Goal: Check status: Check status

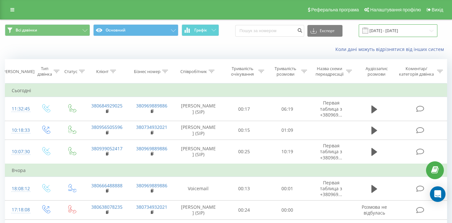
click at [402, 34] on input "[DATE] - [DATE]" at bounding box center [398, 30] width 79 height 13
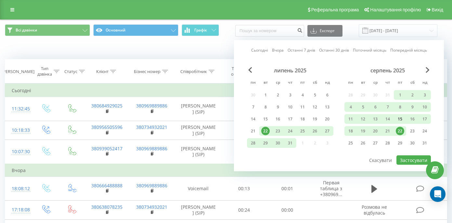
click at [401, 119] on div "15" at bounding box center [400, 119] width 8 height 8
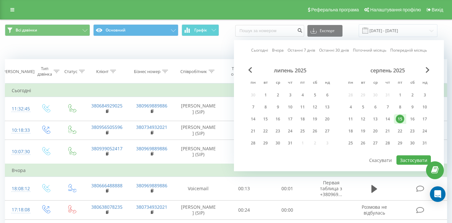
click at [411, 155] on div at bounding box center [339, 155] width 184 height 1
click at [411, 160] on button "Застосувати" at bounding box center [413, 160] width 34 height 9
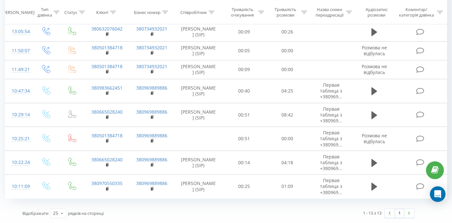
scroll to position [179, 0]
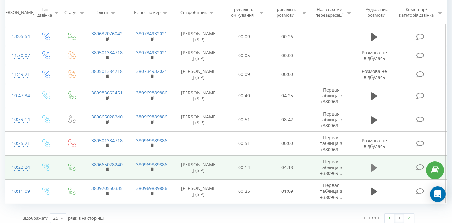
click at [374, 167] on icon at bounding box center [374, 168] width 6 height 8
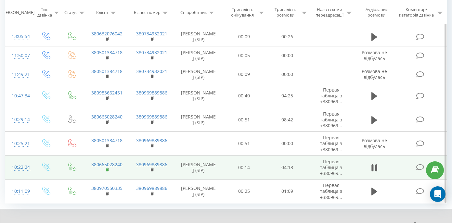
click at [107, 170] on rect at bounding box center [107, 170] width 2 height 3
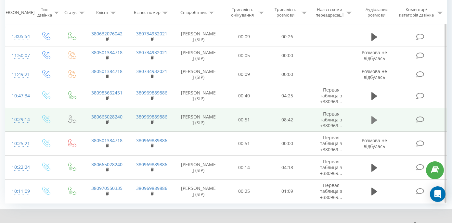
click at [373, 120] on icon at bounding box center [374, 120] width 6 height 8
click at [107, 122] on rect at bounding box center [107, 122] width 2 height 3
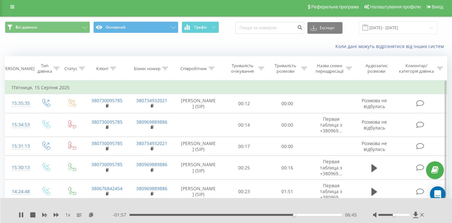
scroll to position [0, 0]
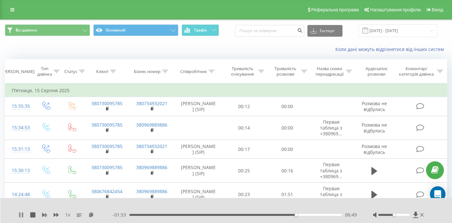
click at [20, 217] on icon at bounding box center [19, 214] width 1 height 5
click at [390, 31] on input "[DATE] - [DATE]" at bounding box center [398, 30] width 79 height 13
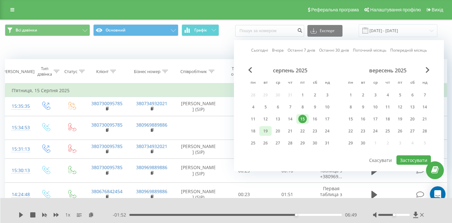
click at [266, 132] on div "19" at bounding box center [265, 131] width 8 height 8
click at [410, 154] on div "серпень 2025 пн вт ср чт пт сб нд 28 29 30 31 1 2 3 4 5 6 7 8 9 10 11 12 13 14 …" at bounding box center [339, 111] width 184 height 88
click at [408, 161] on button "Застосувати" at bounding box center [413, 160] width 34 height 9
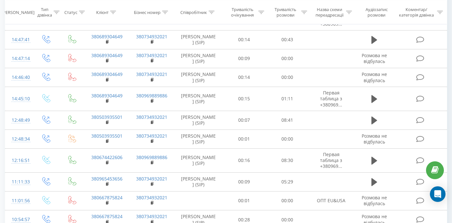
scroll to position [368, 0]
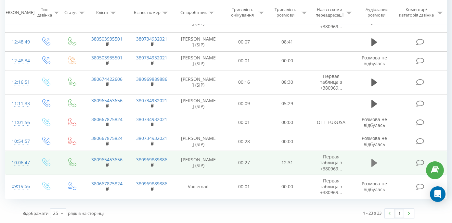
click at [373, 162] on icon at bounding box center [374, 163] width 6 height 8
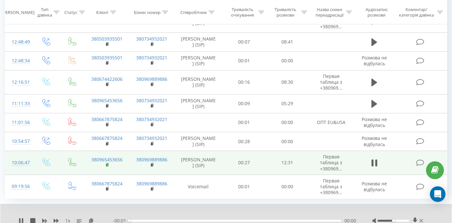
click at [107, 167] on rect at bounding box center [107, 165] width 2 height 3
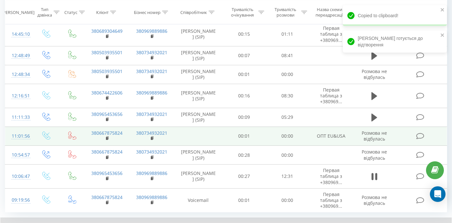
scroll to position [351, 0]
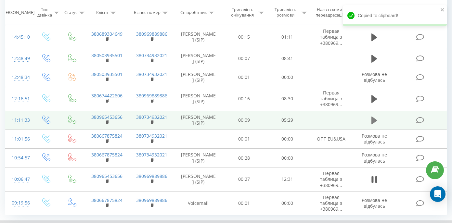
click at [373, 120] on icon at bounding box center [374, 121] width 6 height 8
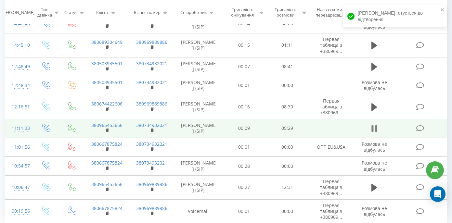
scroll to position [339, 0]
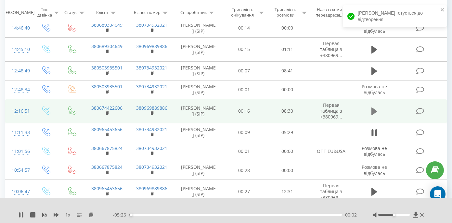
click at [376, 111] on icon at bounding box center [374, 111] width 6 height 9
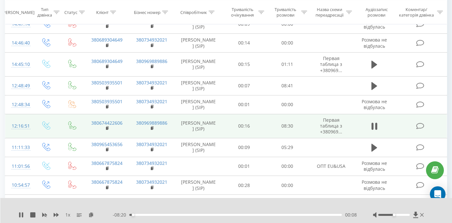
scroll to position [334, 0]
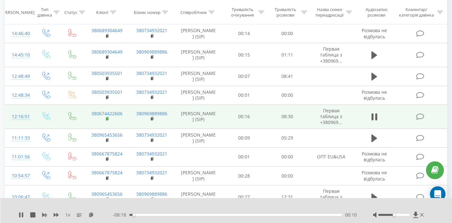
click at [107, 119] on rect at bounding box center [107, 119] width 2 height 3
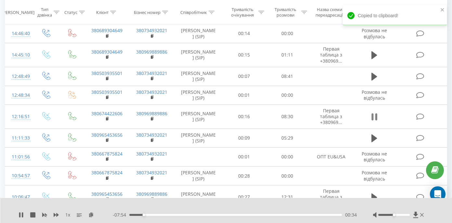
click at [376, 117] on icon at bounding box center [376, 116] width 2 height 7
click at [20, 217] on icon at bounding box center [21, 214] width 5 height 5
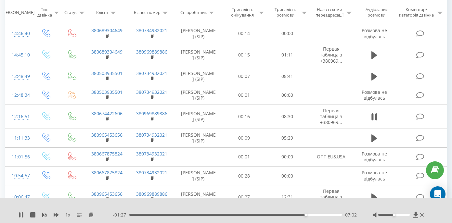
click at [309, 215] on div "07:02" at bounding box center [235, 215] width 212 height 2
click at [313, 215] on div "07:09" at bounding box center [235, 215] width 212 height 2
click at [318, 215] on div "07:24" at bounding box center [235, 215] width 212 height 2
click at [325, 214] on div "07:32" at bounding box center [235, 215] width 212 height 2
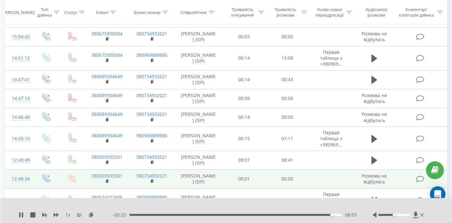
scroll to position [250, 0]
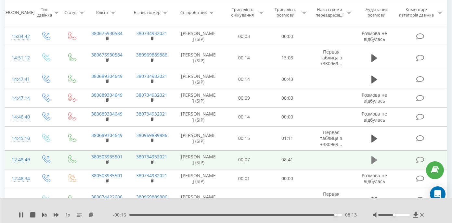
click at [372, 159] on icon at bounding box center [374, 160] width 6 height 8
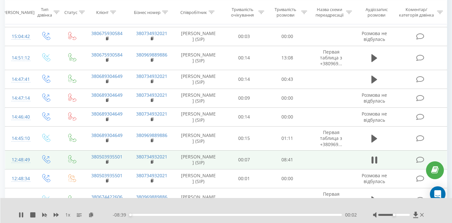
click at [105, 162] on td "380503935501" at bounding box center [106, 159] width 45 height 19
click at [107, 162] on rect at bounding box center [107, 162] width 2 height 3
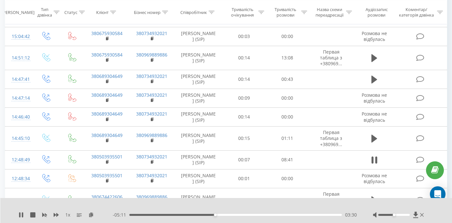
click at [192, 215] on div "03:30" at bounding box center [235, 215] width 212 height 2
click at [162, 215] on div "01:21" at bounding box center [235, 215] width 212 height 2
click at [166, 214] on div "01:22" at bounding box center [235, 215] width 212 height 2
click at [171, 214] on div "- 07:08 01:33 01:33" at bounding box center [235, 215] width 244 height 6
click at [172, 215] on div "01:46" at bounding box center [235, 215] width 212 height 2
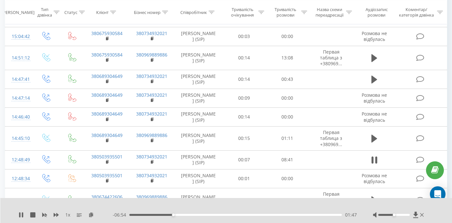
click at [176, 215] on div "01:47" at bounding box center [235, 215] width 212 height 2
click at [180, 215] on div "02:04" at bounding box center [235, 215] width 212 height 2
click at [182, 215] on div "02:09" at bounding box center [235, 215] width 212 height 2
click at [185, 215] on div "02:12" at bounding box center [235, 215] width 212 height 2
click at [188, 215] on div "02:17" at bounding box center [235, 215] width 212 height 2
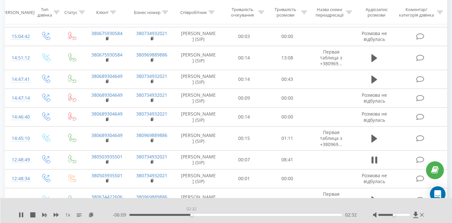
click at [191, 215] on div "02:32" at bounding box center [235, 215] width 212 height 2
click at [195, 215] on div "02:33" at bounding box center [235, 215] width 212 height 2
click at [199, 215] on div "02:41" at bounding box center [235, 215] width 212 height 2
click at [201, 215] on div "02:53" at bounding box center [235, 215] width 212 height 2
click at [204, 215] on div "02:58" at bounding box center [235, 215] width 212 height 2
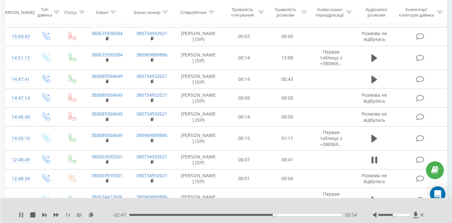
click at [24, 214] on div "1 x" at bounding box center [66, 215] width 94 height 6
click at [22, 215] on icon at bounding box center [22, 214] width 1 height 5
click at [23, 212] on icon at bounding box center [21, 214] width 5 height 5
click at [328, 216] on div "- 00:43 07:58 07:58" at bounding box center [235, 215] width 244 height 6
click at [328, 216] on div "- 00:42 07:59 07:59" at bounding box center [235, 215] width 244 height 6
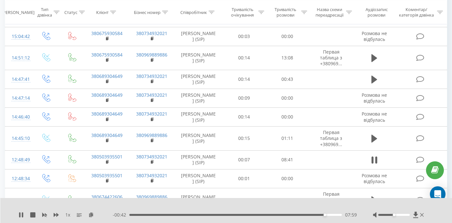
click at [330, 214] on div "07:59" at bounding box center [235, 215] width 212 height 2
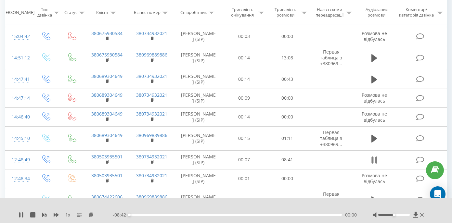
click at [375, 160] on icon at bounding box center [376, 160] width 2 height 7
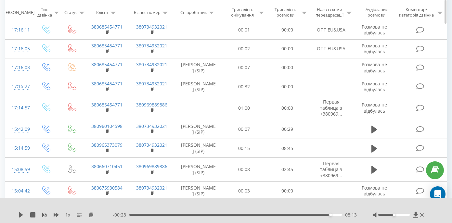
scroll to position [0, 0]
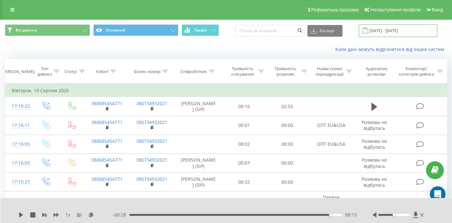
click at [386, 31] on input "[DATE] - [DATE]" at bounding box center [398, 30] width 79 height 13
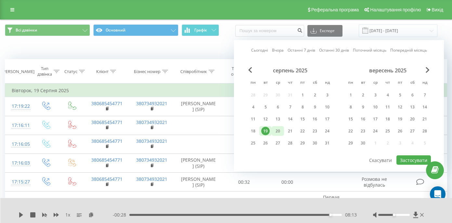
click at [280, 130] on div "20" at bounding box center [277, 131] width 8 height 8
click at [414, 157] on button "Застосувати" at bounding box center [413, 160] width 34 height 9
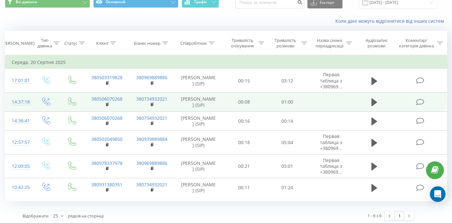
scroll to position [29, 0]
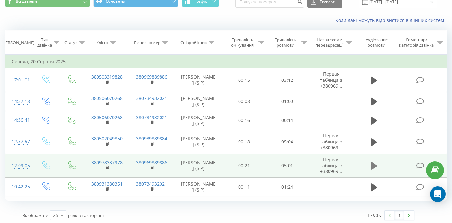
click at [376, 166] on icon at bounding box center [374, 166] width 6 height 8
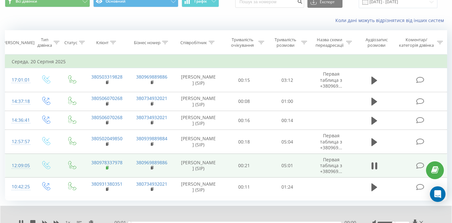
click at [108, 168] on icon at bounding box center [108, 168] width 4 height 5
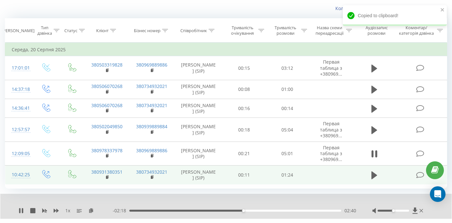
scroll to position [46, 0]
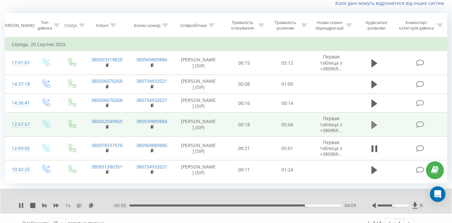
click at [375, 127] on icon at bounding box center [374, 124] width 6 height 9
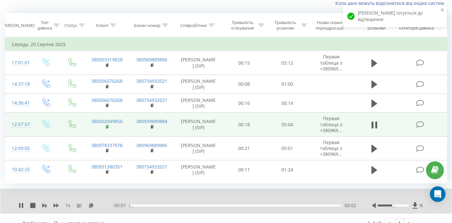
click at [107, 127] on rect at bounding box center [107, 127] width 2 height 3
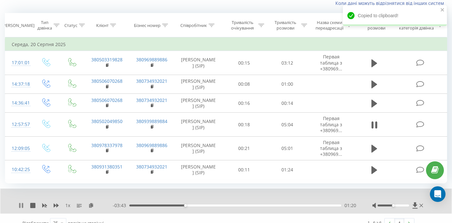
click at [21, 203] on icon at bounding box center [21, 205] width 5 height 5
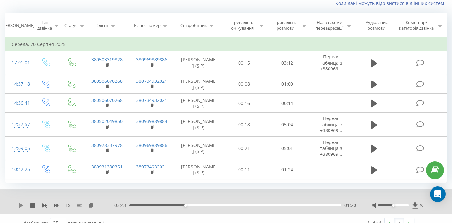
click at [21, 206] on icon at bounding box center [21, 205] width 4 height 5
click at [275, 205] on div "00:00" at bounding box center [235, 206] width 212 height 2
click at [281, 205] on div "03:37" at bounding box center [235, 206] width 212 height 2
click at [286, 205] on div "03:38" at bounding box center [235, 206] width 212 height 2
click at [292, 205] on div "03:46" at bounding box center [235, 206] width 212 height 2
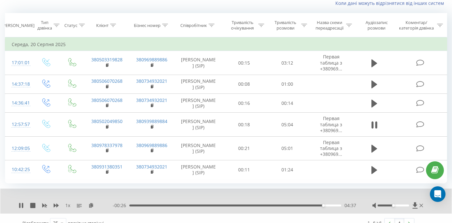
click at [24, 204] on div "1 x" at bounding box center [66, 205] width 94 height 6
click at [19, 205] on icon at bounding box center [21, 205] width 5 height 5
click at [22, 204] on icon at bounding box center [21, 205] width 5 height 5
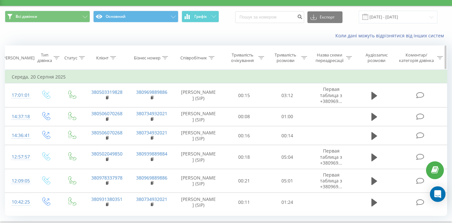
scroll to position [0, 0]
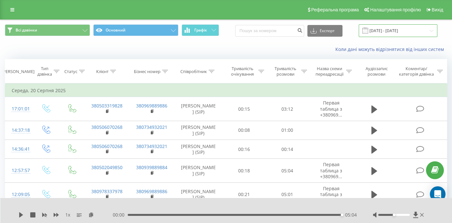
click at [387, 32] on input "[DATE] - [DATE]" at bounding box center [398, 30] width 79 height 13
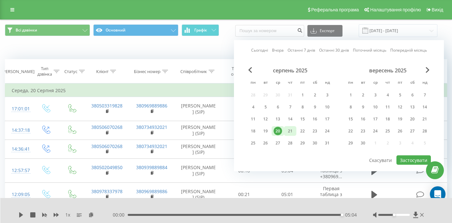
click at [290, 130] on div "21" at bounding box center [290, 131] width 8 height 8
click at [419, 158] on button "Застосувати" at bounding box center [413, 160] width 34 height 9
type input "[DATE] - [DATE]"
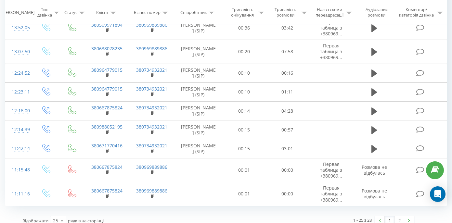
scroll to position [438, 0]
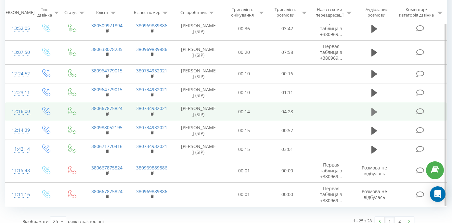
click at [372, 115] on icon at bounding box center [374, 112] width 6 height 8
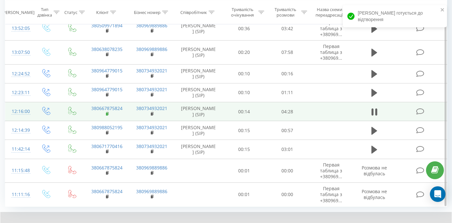
click at [107, 114] on rect at bounding box center [107, 114] width 2 height 3
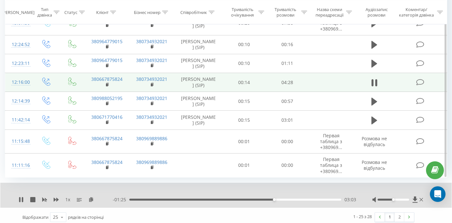
scroll to position [471, 0]
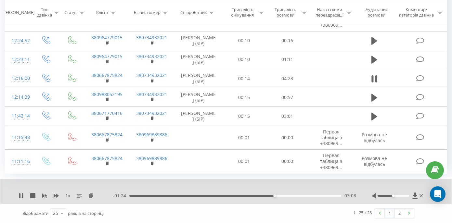
click at [233, 194] on div "- 01:24 03:03 03:03" at bounding box center [234, 196] width 243 height 6
click at [225, 197] on div "- 01:24 03:04 03:04" at bounding box center [234, 196] width 243 height 6
click at [224, 196] on div "02:00" at bounding box center [235, 196] width 212 height 2
click at [247, 196] on div "02:03" at bounding box center [235, 196] width 212 height 2
click at [262, 196] on div "02:30" at bounding box center [235, 196] width 212 height 2
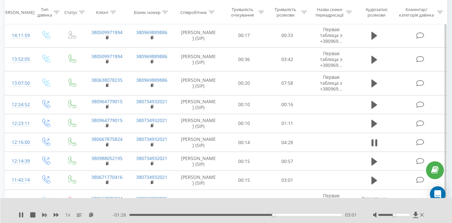
scroll to position [405, 0]
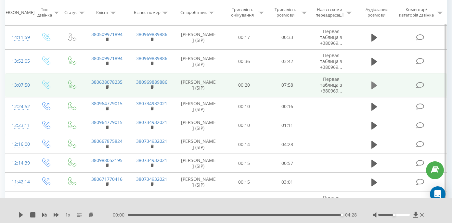
click at [374, 89] on icon at bounding box center [374, 85] width 6 height 9
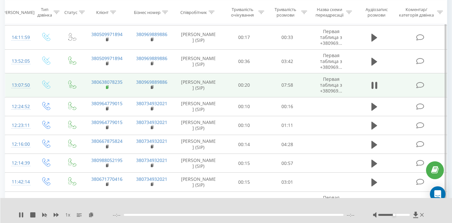
click at [106, 87] on rect at bounding box center [107, 87] width 2 height 3
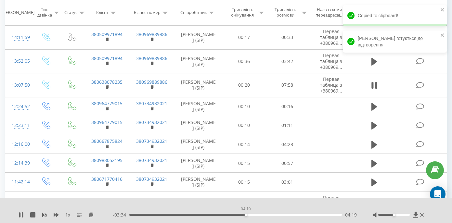
click at [246, 214] on div "04:19" at bounding box center [235, 215] width 212 height 2
click at [249, 214] on div "04:20" at bounding box center [235, 215] width 212 height 2
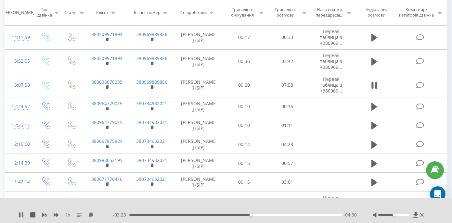
click at [254, 214] on div "04:30" at bounding box center [235, 215] width 212 height 2
click at [260, 214] on div "04:37" at bounding box center [235, 215] width 212 height 2
click at [273, 215] on div "05:21" at bounding box center [235, 215] width 212 height 2
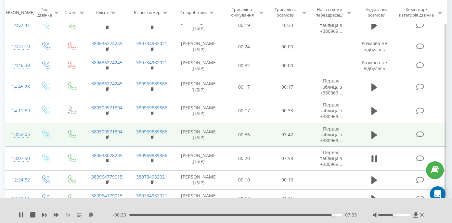
scroll to position [330, 0]
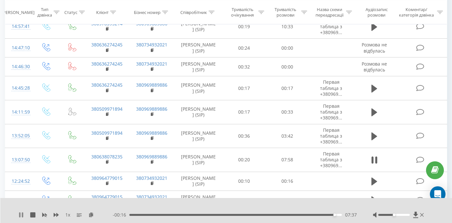
click at [21, 213] on icon at bounding box center [21, 214] width 5 height 5
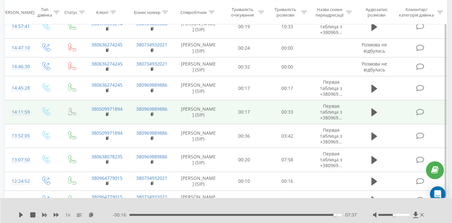
scroll to position [254, 0]
